Goal: Communication & Community: Answer question/provide support

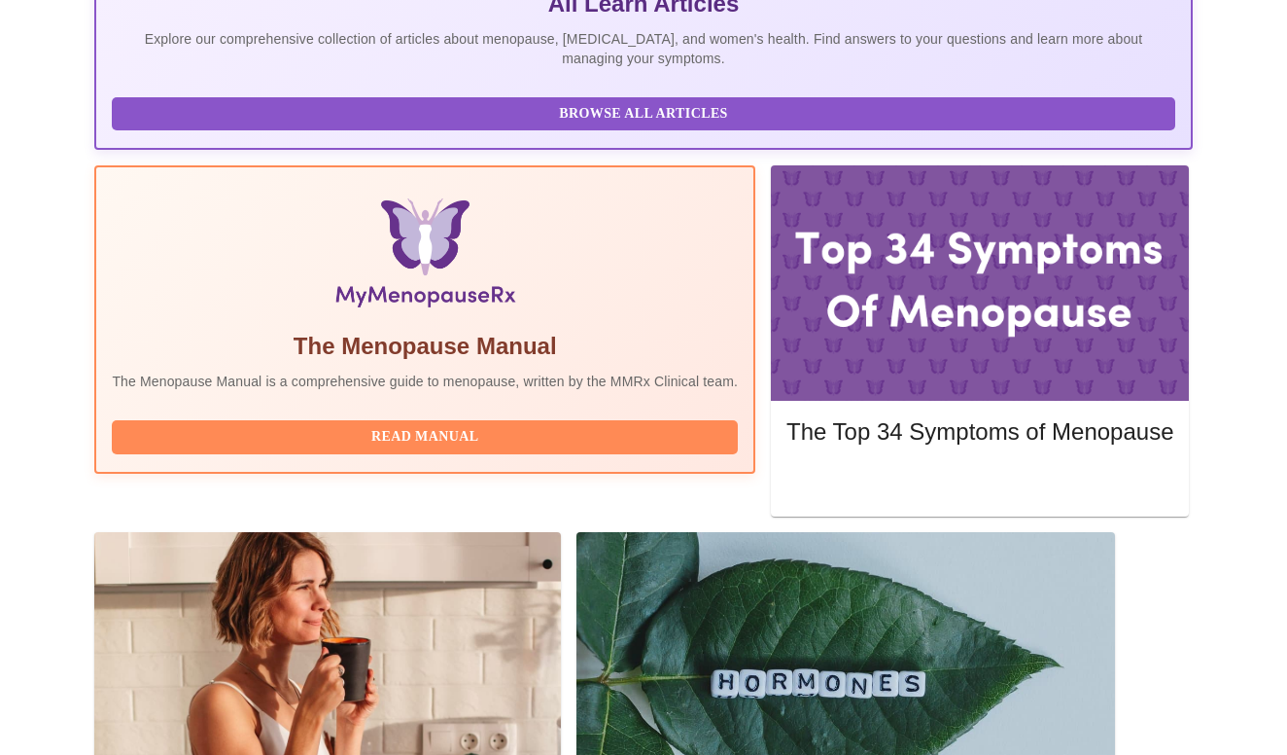
scroll to position [488, 0]
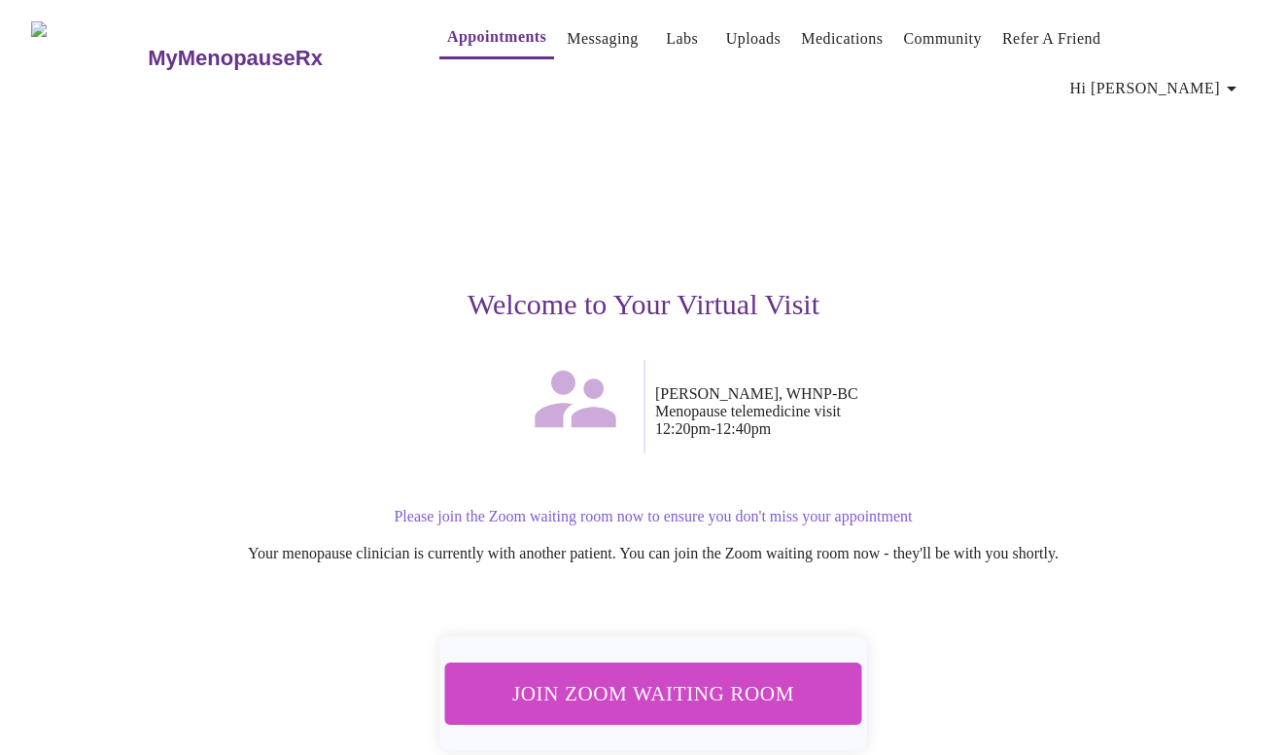
click at [647, 675] on span "Join Zoom Waiting Room" at bounding box center [654, 693] width 366 height 36
